Goal: Navigation & Orientation: Find specific page/section

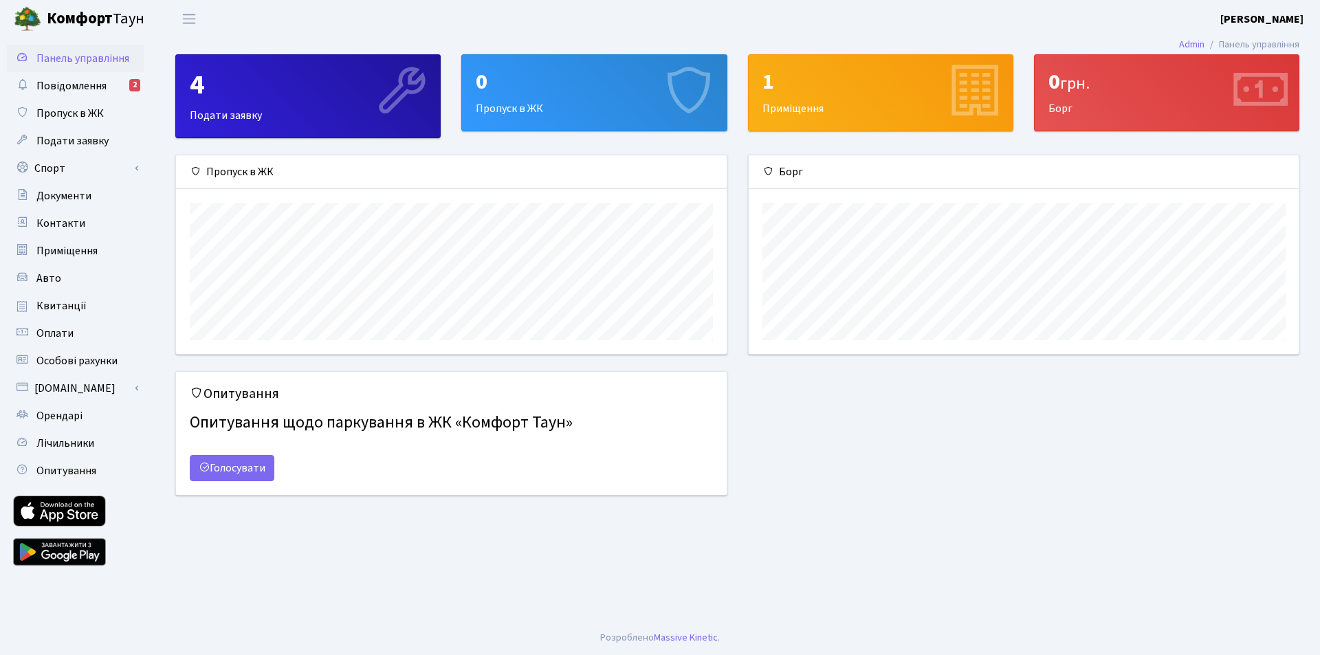
scroll to position [199, 550]
click at [98, 86] on span "Повідомлення" at bounding box center [71, 85] width 70 height 15
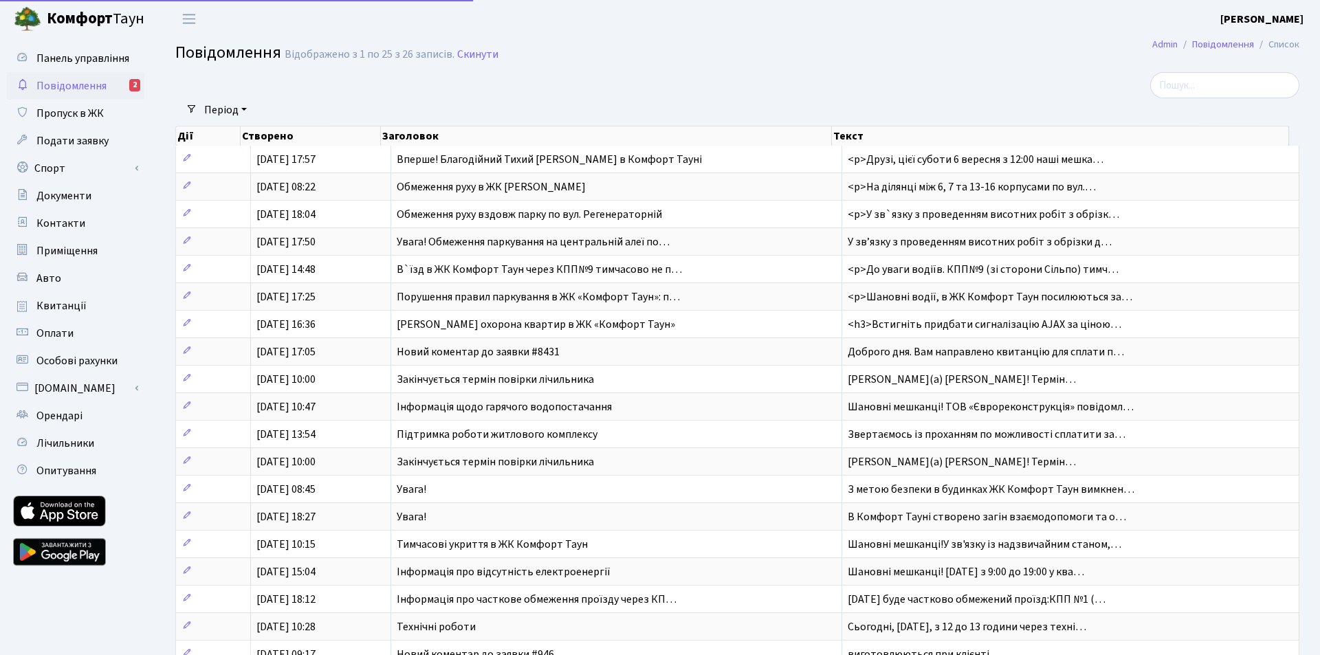
select select "25"
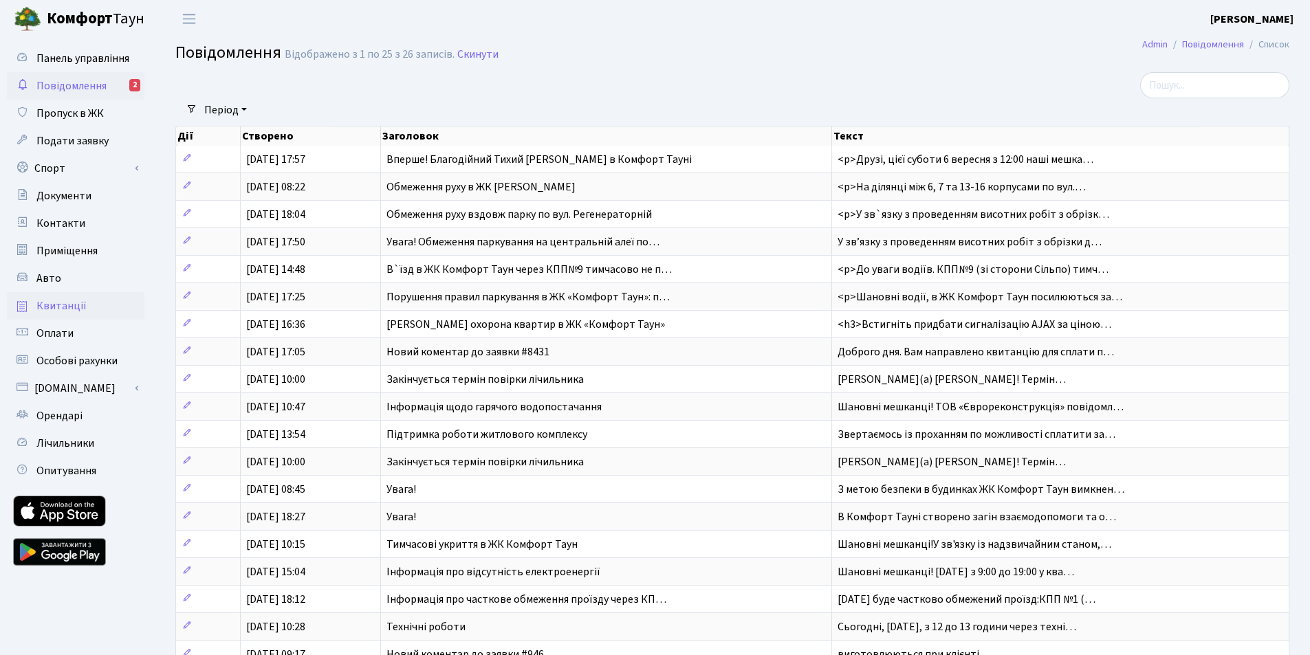
click at [67, 306] on span "Квитанції" at bounding box center [61, 305] width 50 height 15
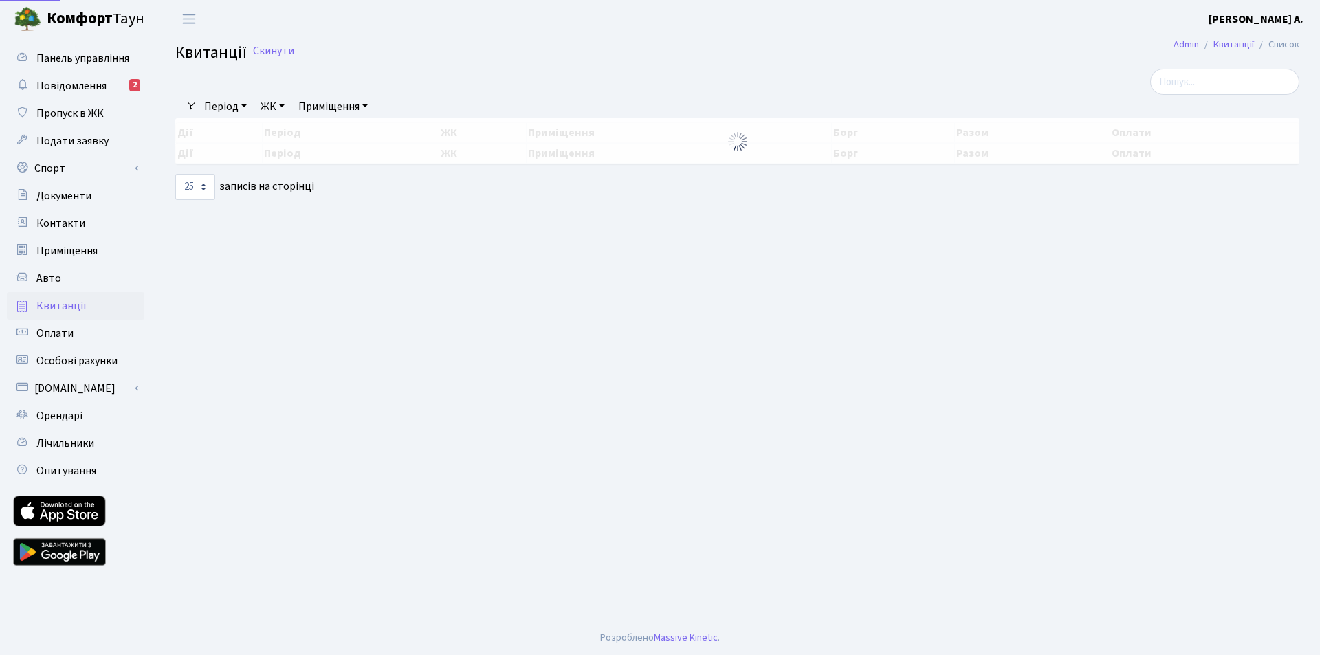
select select "25"
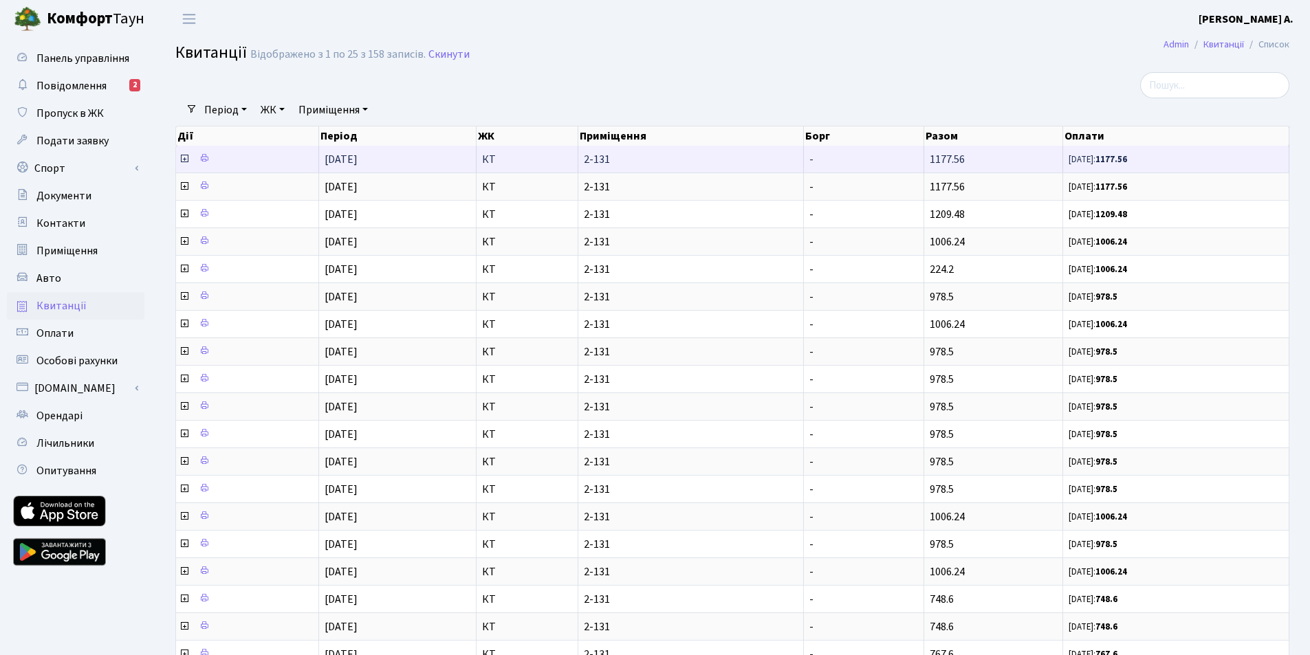
click at [183, 161] on icon at bounding box center [184, 158] width 11 height 11
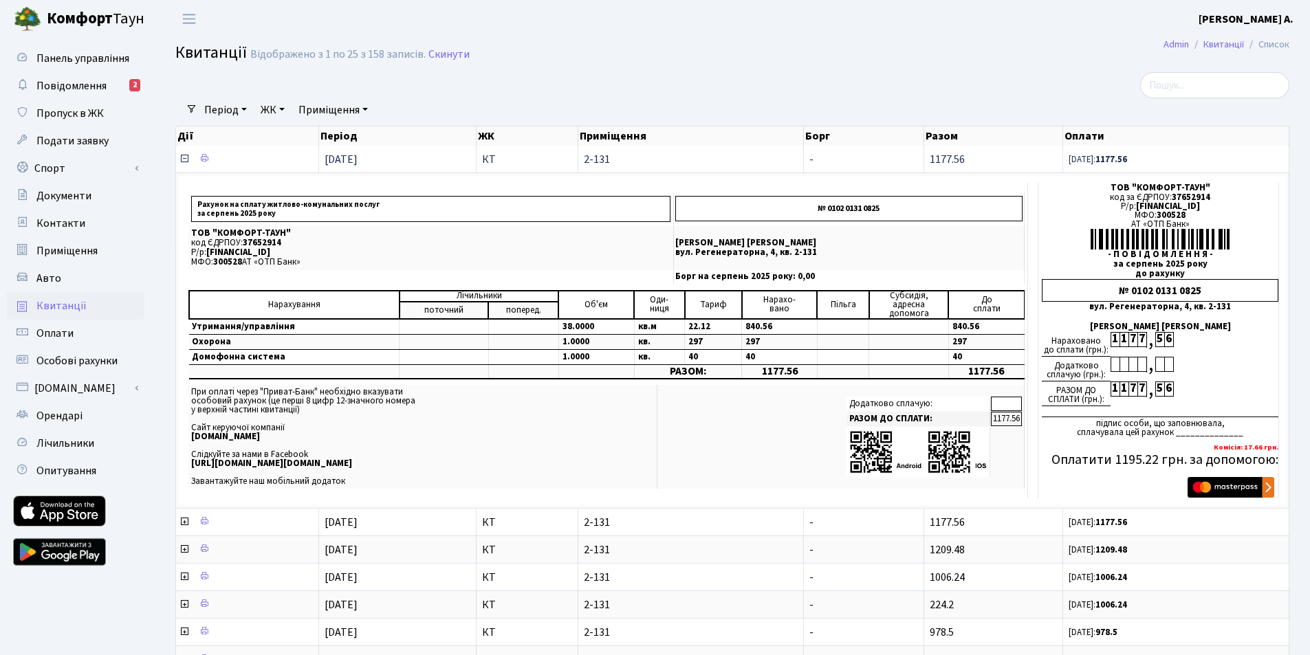
click at [183, 161] on icon at bounding box center [184, 158] width 11 height 11
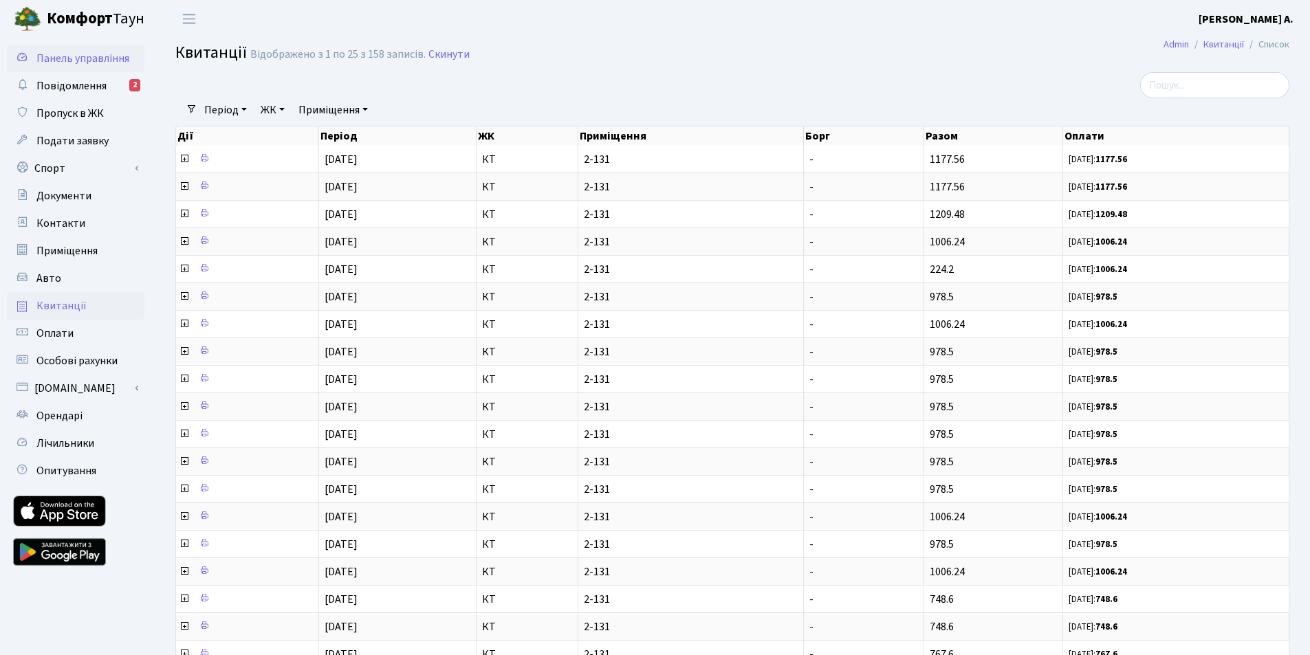
click at [75, 62] on span "Панель управління" at bounding box center [82, 58] width 93 height 15
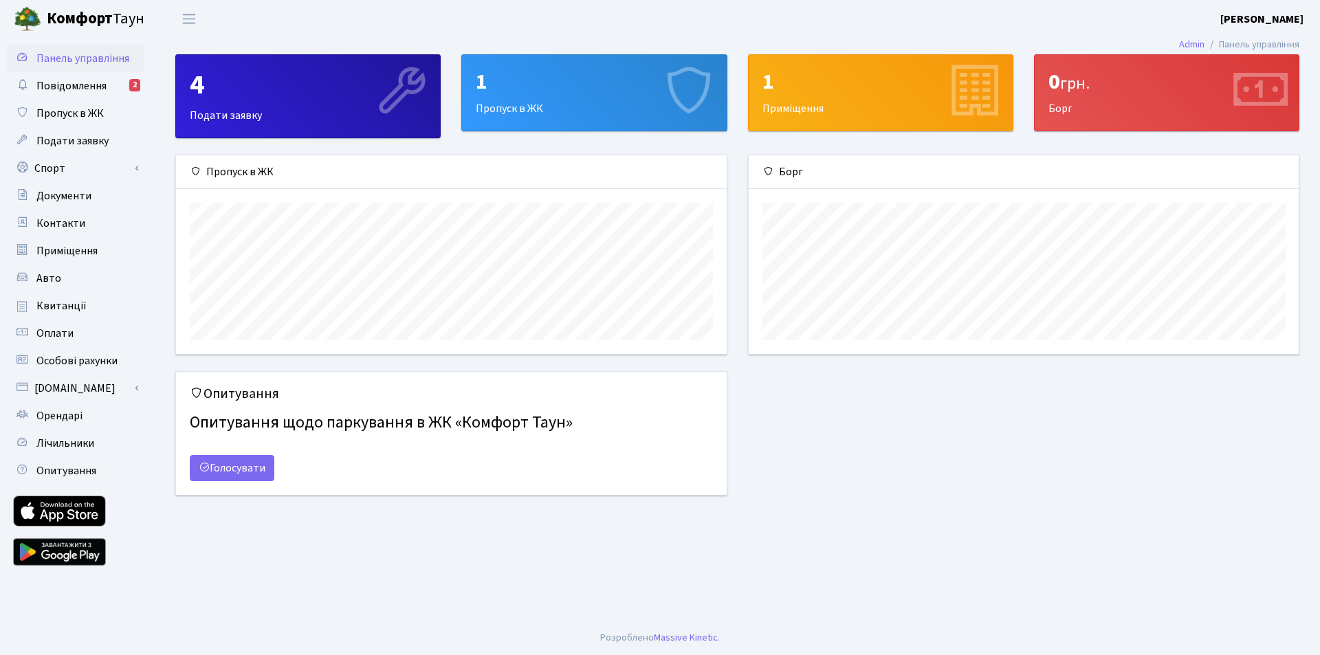
scroll to position [199, 550]
